Goal: Task Accomplishment & Management: Complete application form

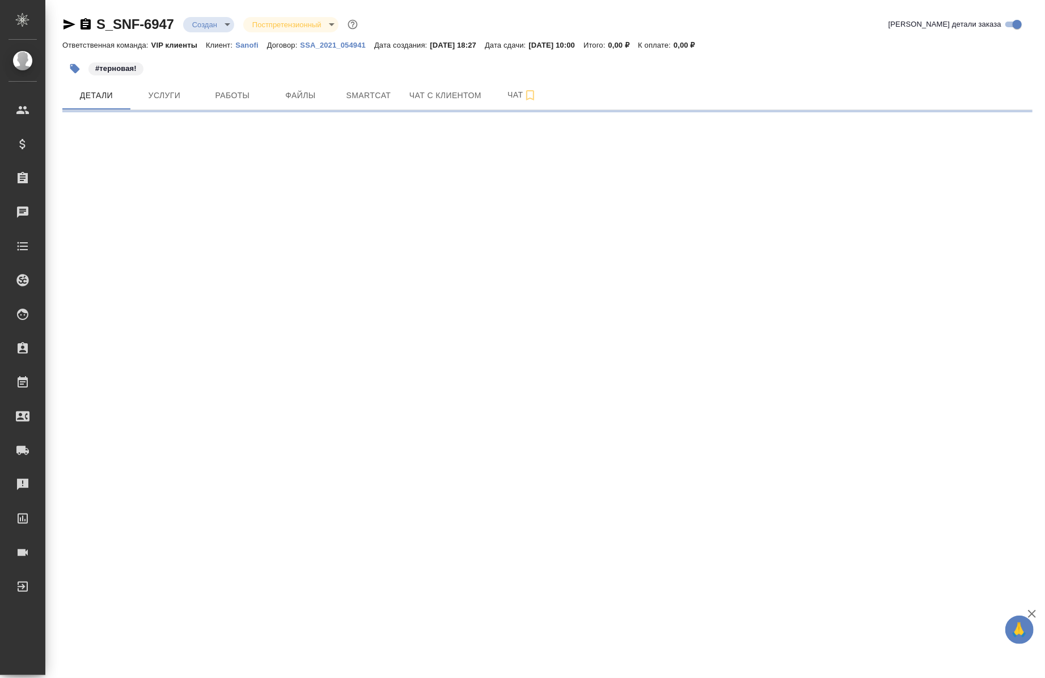
select select "RU"
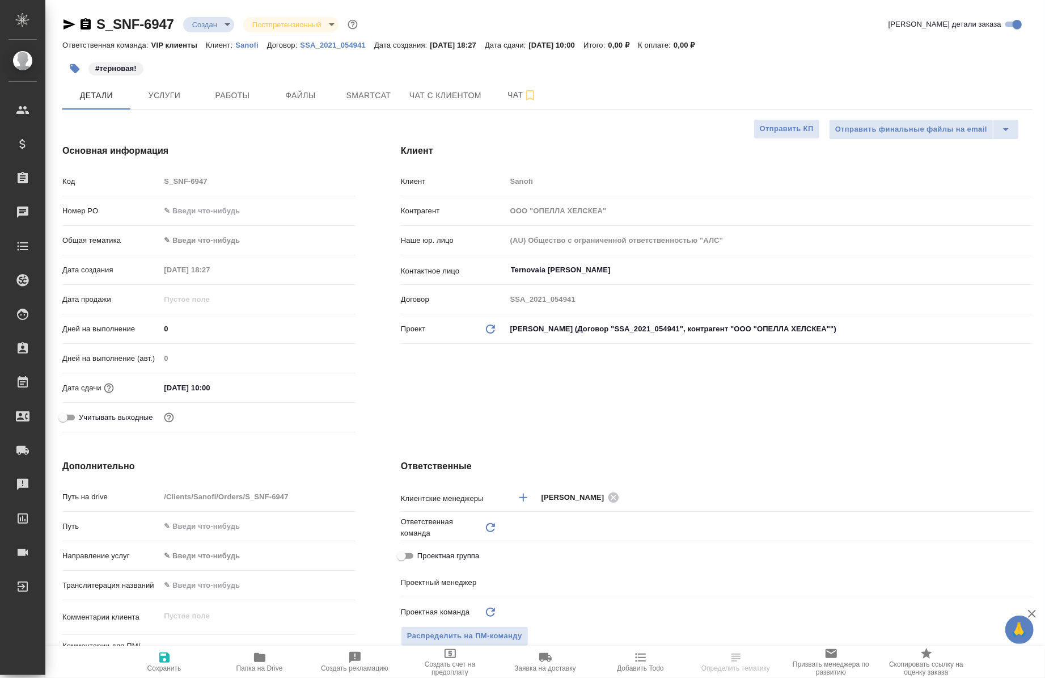
type textarea "x"
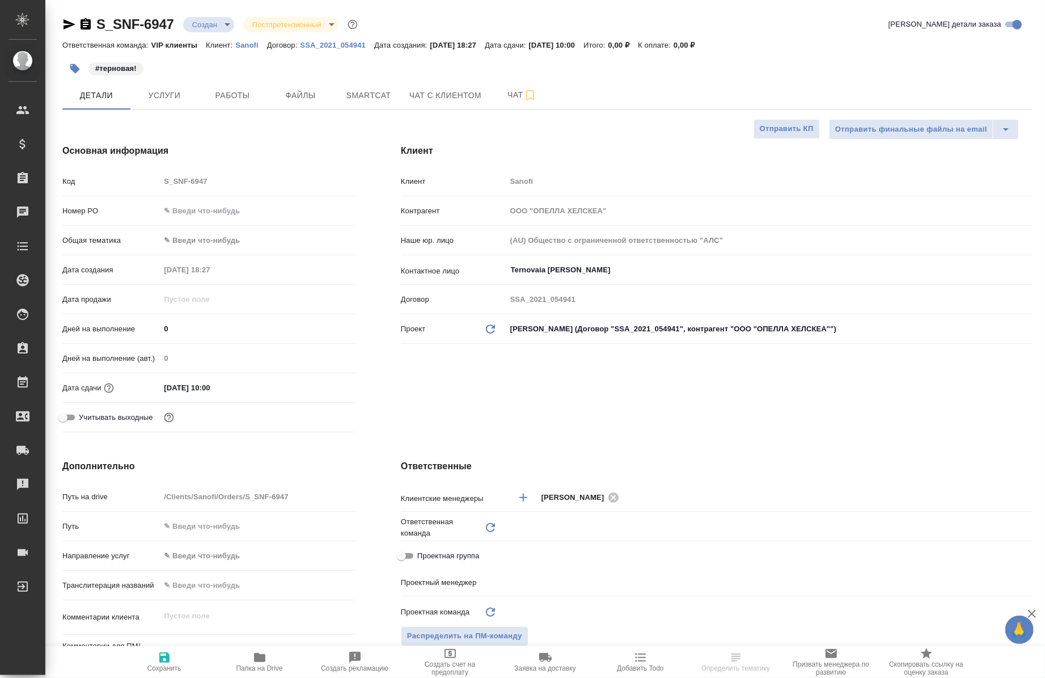
type textarea "x"
type input "Юридический"
type input "[PERSON_NAME]"
click at [254, 657] on icon "button" at bounding box center [259, 657] width 11 height 9
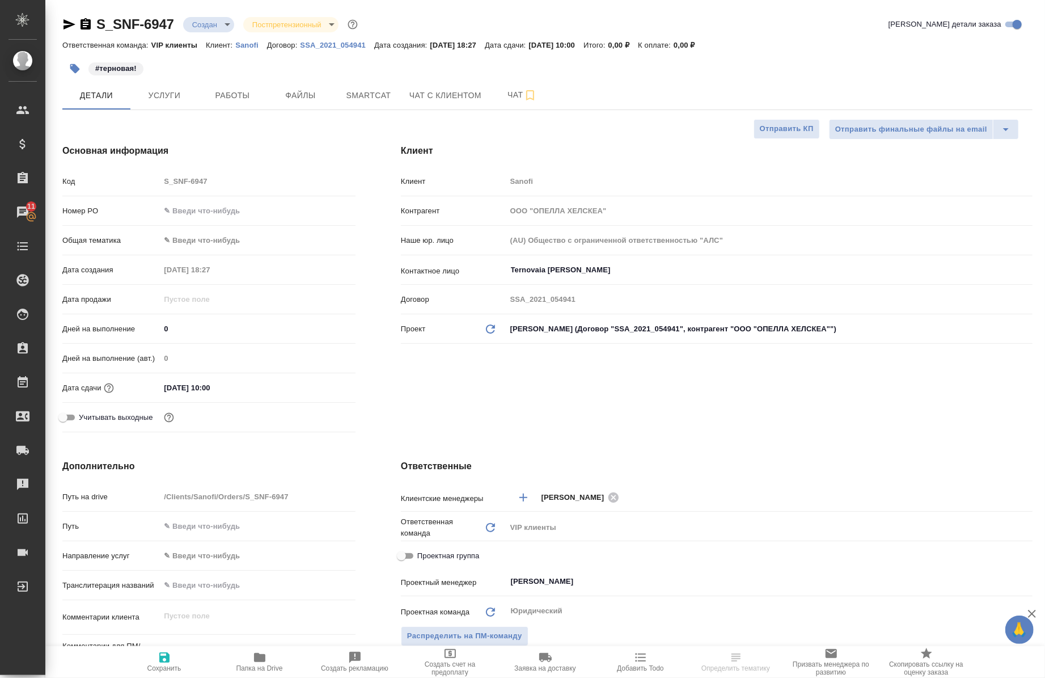
type textarea "x"
select select "RU"
type textarea "x"
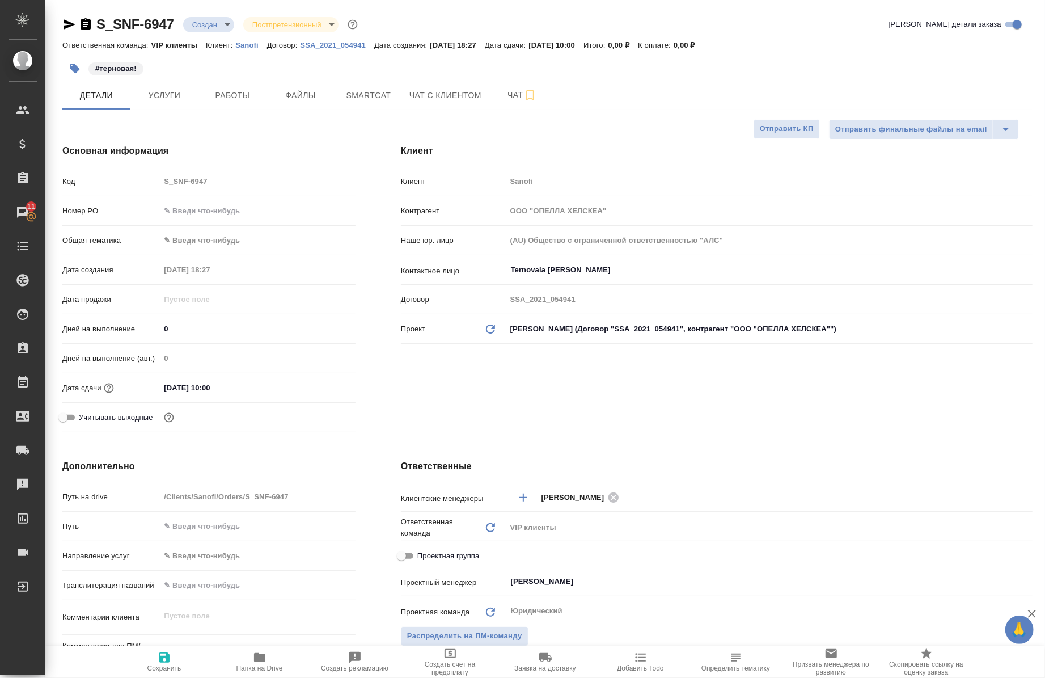
type textarea "x"
